Goal: Complete application form

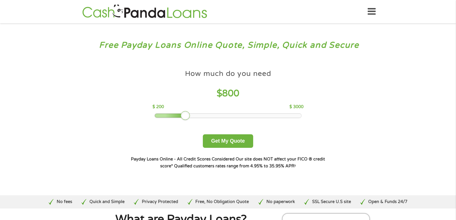
drag, startPoint x: 198, startPoint y: 116, endPoint x: 189, endPoint y: 117, distance: 8.4
click at [189, 117] on div at bounding box center [185, 115] width 9 height 9
click at [220, 141] on button "Get My Quote" at bounding box center [228, 141] width 50 height 14
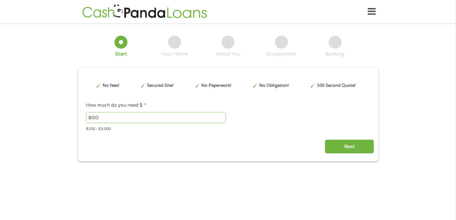
type input "CjwKCAjw6P3GBhBVEiwAJPjmLoskQr1hMvRbEqanSlcAZ1fYcWInCUE_AjePXMIwvRE8D-9qchvMjxo…"
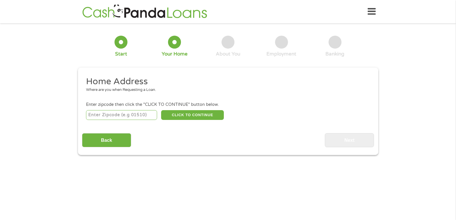
click at [134, 115] on input "number" at bounding box center [121, 115] width 71 height 10
type input "91010"
click at [186, 113] on button "CLICK TO CONTINUE" at bounding box center [192, 115] width 63 height 10
type input "91010"
type input "Duarte"
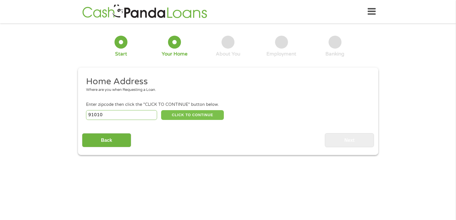
select select "California"
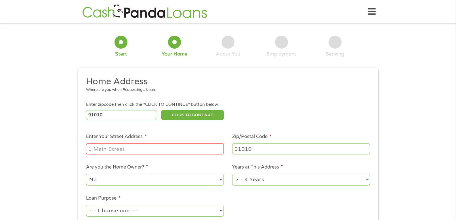
click at [162, 147] on input "Enter Your Street Address *" at bounding box center [155, 148] width 138 height 11
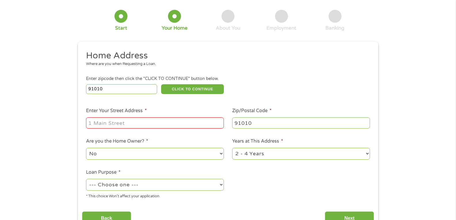
scroll to position [58, 0]
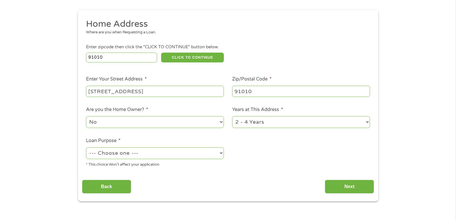
type input "1700 Fasana Rd"
click at [305, 122] on select "1 Year or less 1 - 2 Years 2 - 4 Years Over 4 Years" at bounding box center [301, 122] width 138 height 12
select select "24months"
click at [232, 116] on select "1 Year or less 1 - 2 Years 2 - 4 Years Over 4 Years" at bounding box center [301, 122] width 138 height 12
click at [196, 155] on select "--- Choose one --- Pay Bills Debt Consolidation Home Improvement Major Purchase…" at bounding box center [155, 153] width 138 height 12
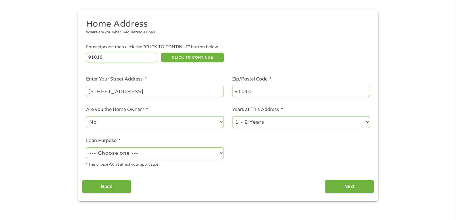
select select "paybills"
click at [86, 147] on select "--- Choose one --- Pay Bills Debt Consolidation Home Improvement Major Purchase…" at bounding box center [155, 153] width 138 height 12
click at [194, 191] on div "Back Next" at bounding box center [228, 185] width 292 height 18
click at [354, 177] on div "Back Next" at bounding box center [228, 185] width 292 height 18
click at [355, 184] on input "Next" at bounding box center [349, 187] width 49 height 14
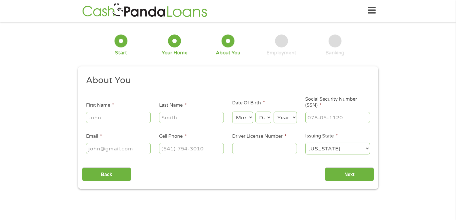
scroll to position [0, 0]
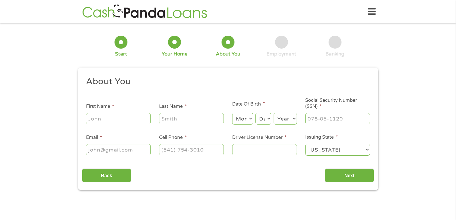
click at [112, 131] on ul "About You This field is hidden when viewing the form Title * --- Choose one ---…" at bounding box center [228, 118] width 292 height 85
click at [113, 118] on input "First Name *" at bounding box center [118, 118] width 65 height 11
type input "Ashley"
type input "Jeffries"
click at [245, 120] on select "Month 1 2 3 4 5 6 7 8 9 10 11 12" at bounding box center [242, 119] width 21 height 12
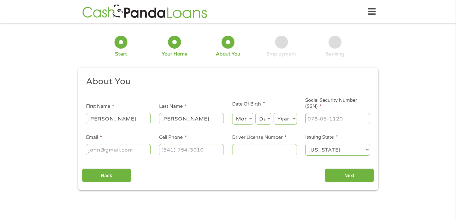
select select "2"
click at [232, 113] on select "Month 1 2 3 4 5 6 7 8 9 10 11 12" at bounding box center [242, 119] width 21 height 12
click at [270, 116] on select "Day 1 2 3 4 5 6 7 8 9 10 11 12 13 14 15 16 17 18 19 20 21 22 23 24 25 26 27 28 …" at bounding box center [264, 119] width 16 height 12
select select "2"
click at [256, 113] on select "Day 1 2 3 4 5 6 7 8 9 10 11 12 13 14 15 16 17 18 19 20 21 22 23 24 25 26 27 28 …" at bounding box center [264, 119] width 16 height 12
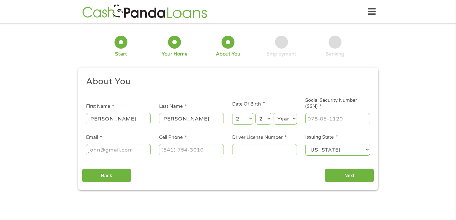
click at [285, 117] on select "Year 2007 2006 2005 2004 2003 2002 2001 2000 1999 1998 1997 1996 1995 1994 1993…" at bounding box center [285, 119] width 23 height 12
select select "1995"
click at [274, 113] on select "Year 2007 2006 2005 2004 2003 2002 2001 2000 1999 1998 1997 1996 1995 1994 1993…" at bounding box center [285, 119] width 23 height 12
click at [316, 120] on input "___-__-____" at bounding box center [338, 118] width 65 height 11
type input "523-95-1207"
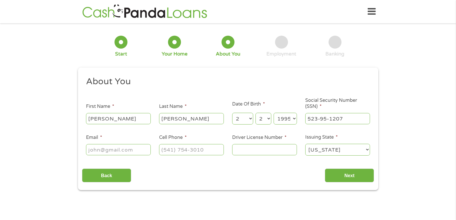
click at [119, 149] on input "Email *" at bounding box center [118, 149] width 65 height 11
type input "ashley.jeffries13@gmail.com"
type input "(720) 723-1855"
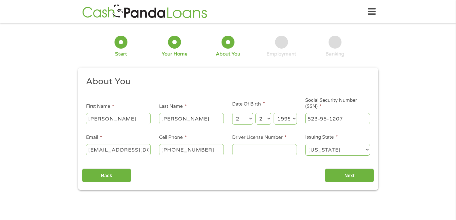
click at [263, 151] on input "Driver License Number *" at bounding box center [264, 149] width 65 height 11
